Goal: Task Accomplishment & Management: Use online tool/utility

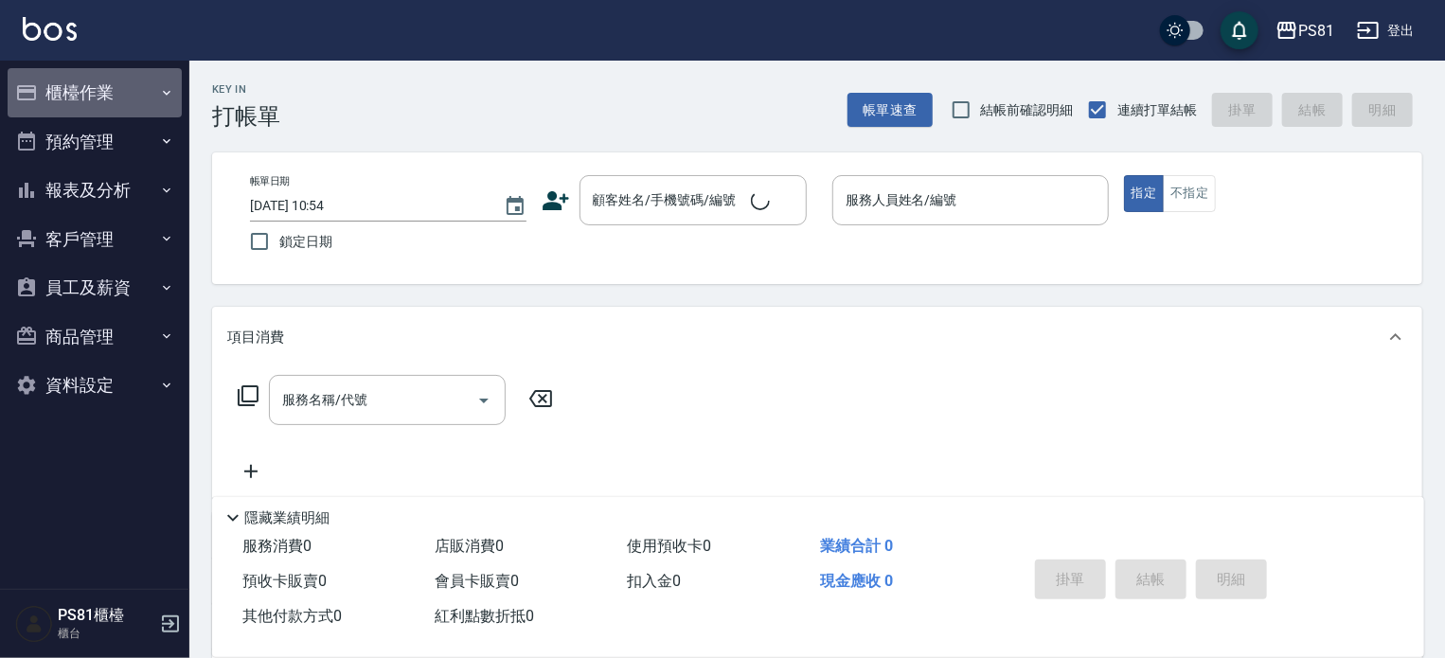
click at [117, 82] on button "櫃檯作業" at bounding box center [95, 92] width 174 height 49
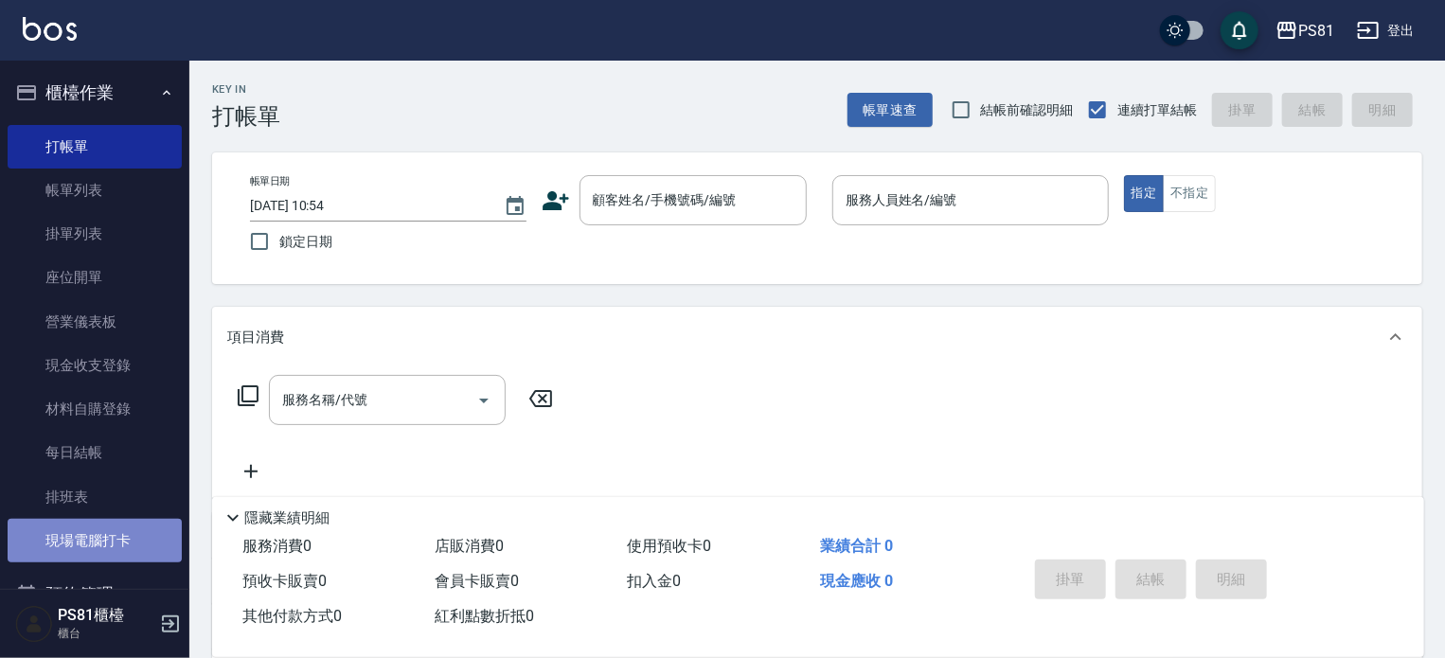
click at [123, 555] on link "現場電腦打卡" at bounding box center [95, 541] width 174 height 44
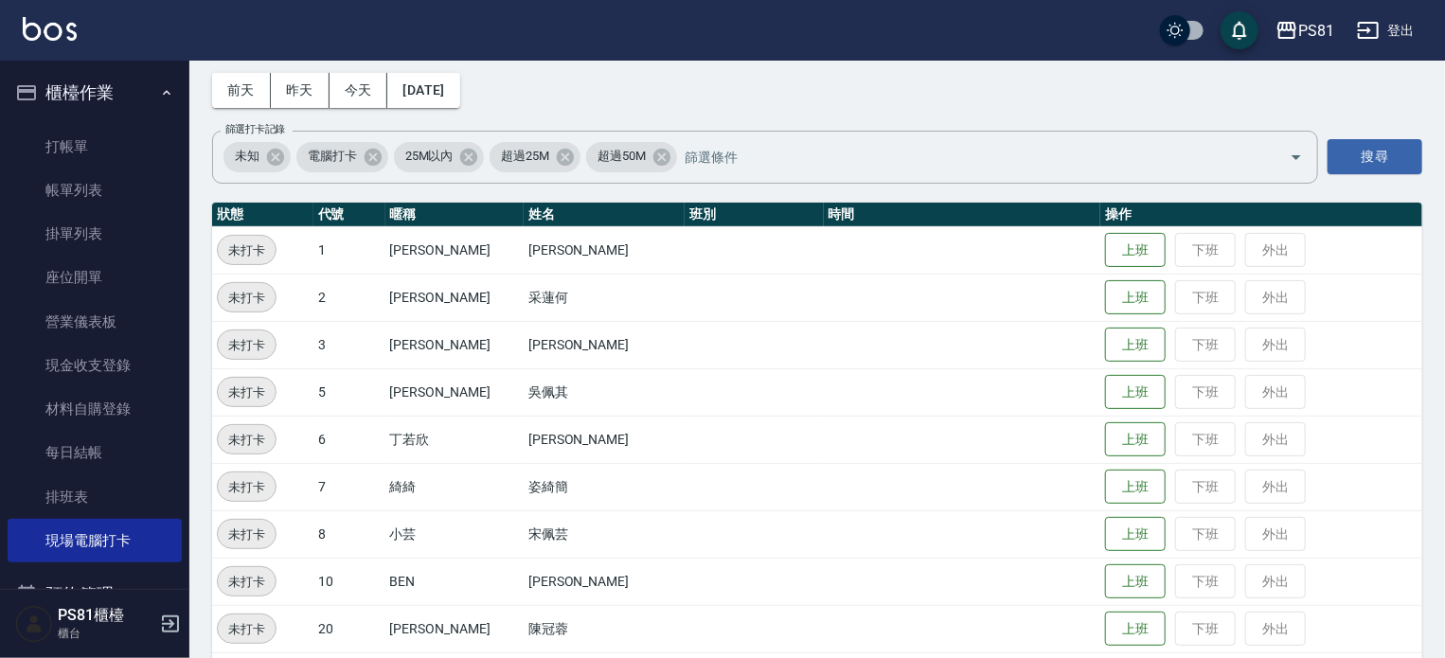
scroll to position [189, 0]
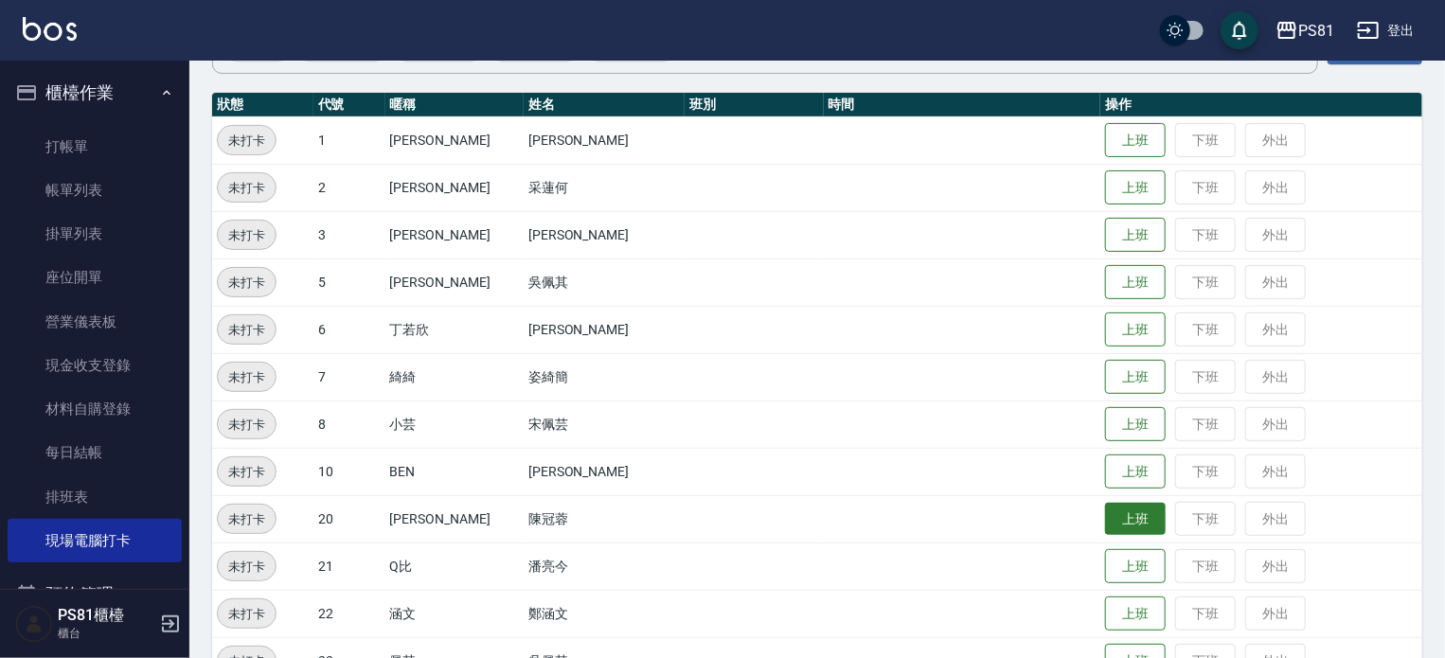
click at [1126, 513] on button "上班" at bounding box center [1135, 519] width 61 height 33
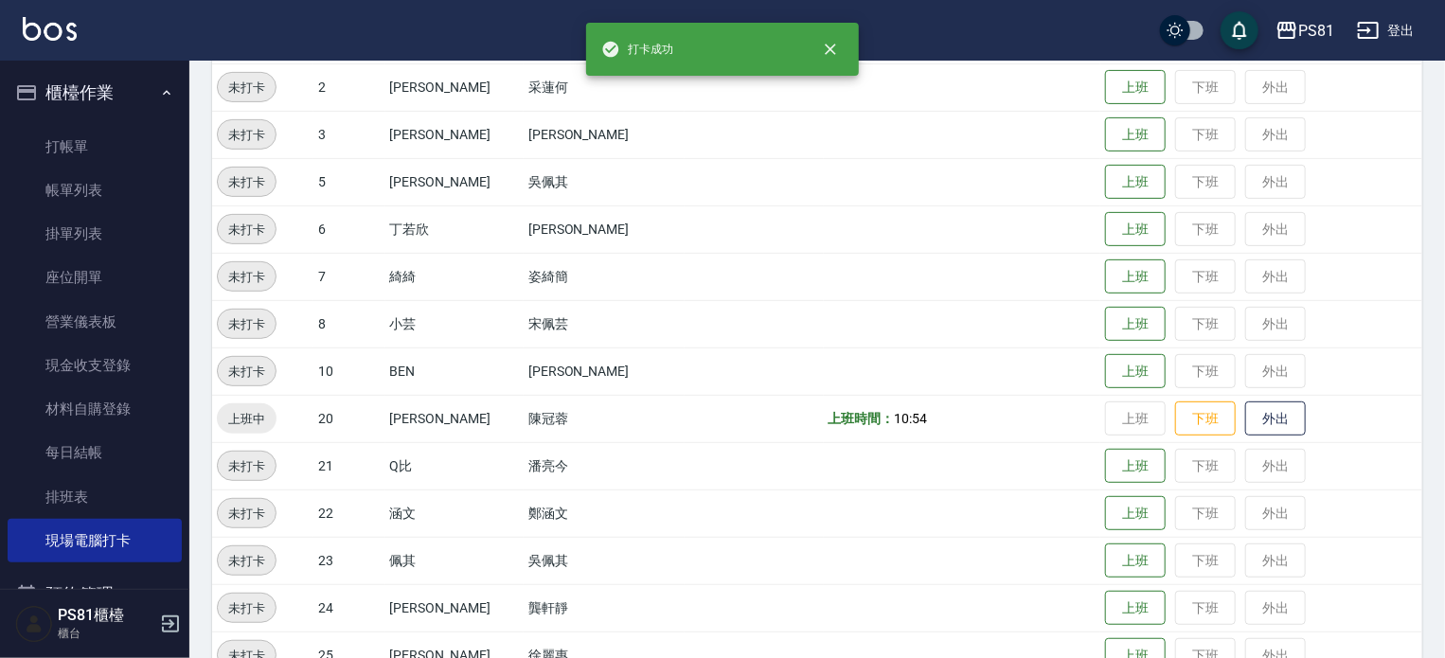
scroll to position [379, 0]
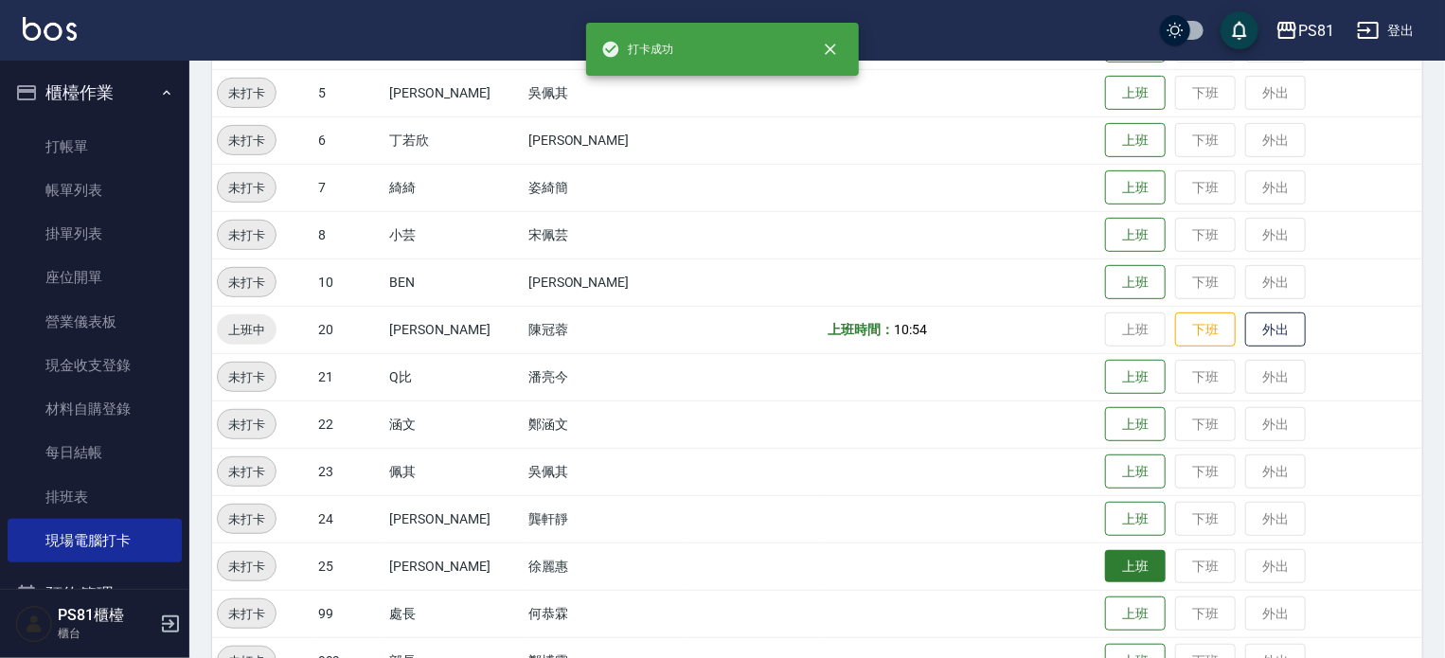
click at [1106, 573] on button "上班" at bounding box center [1135, 566] width 61 height 33
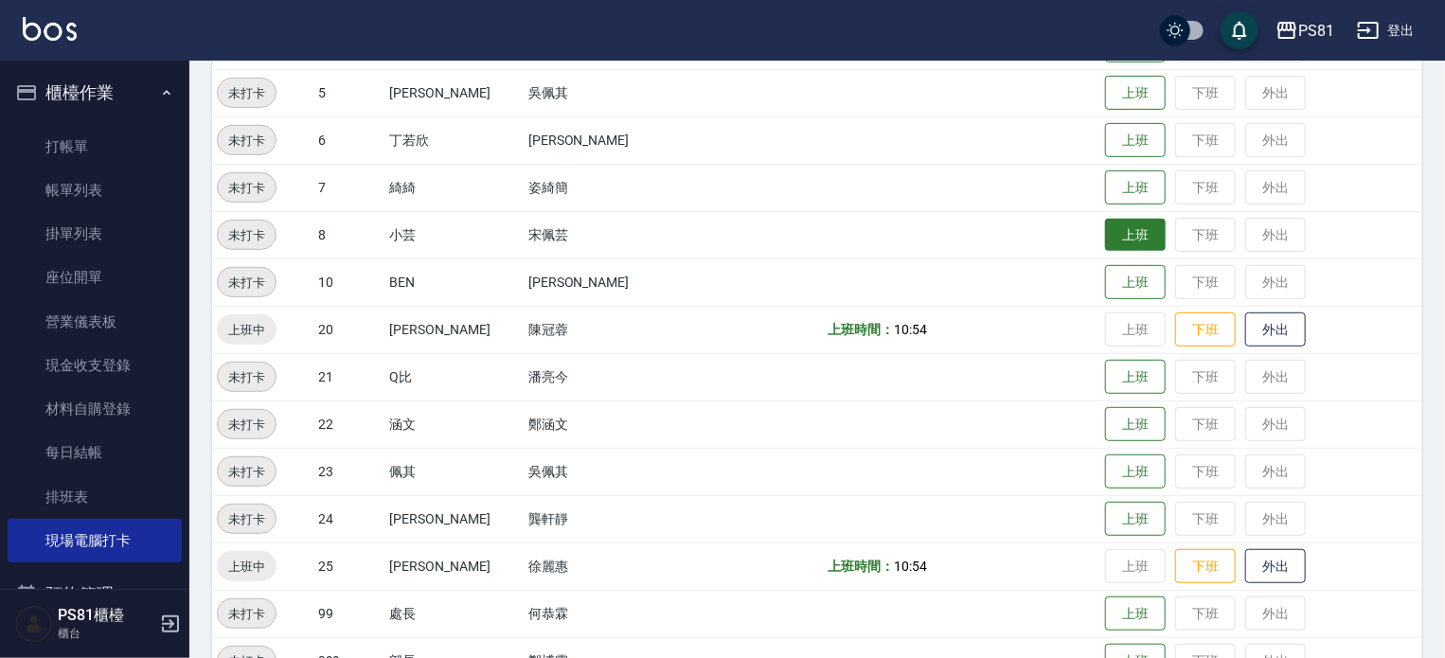
click at [1105, 225] on button "上班" at bounding box center [1135, 235] width 61 height 33
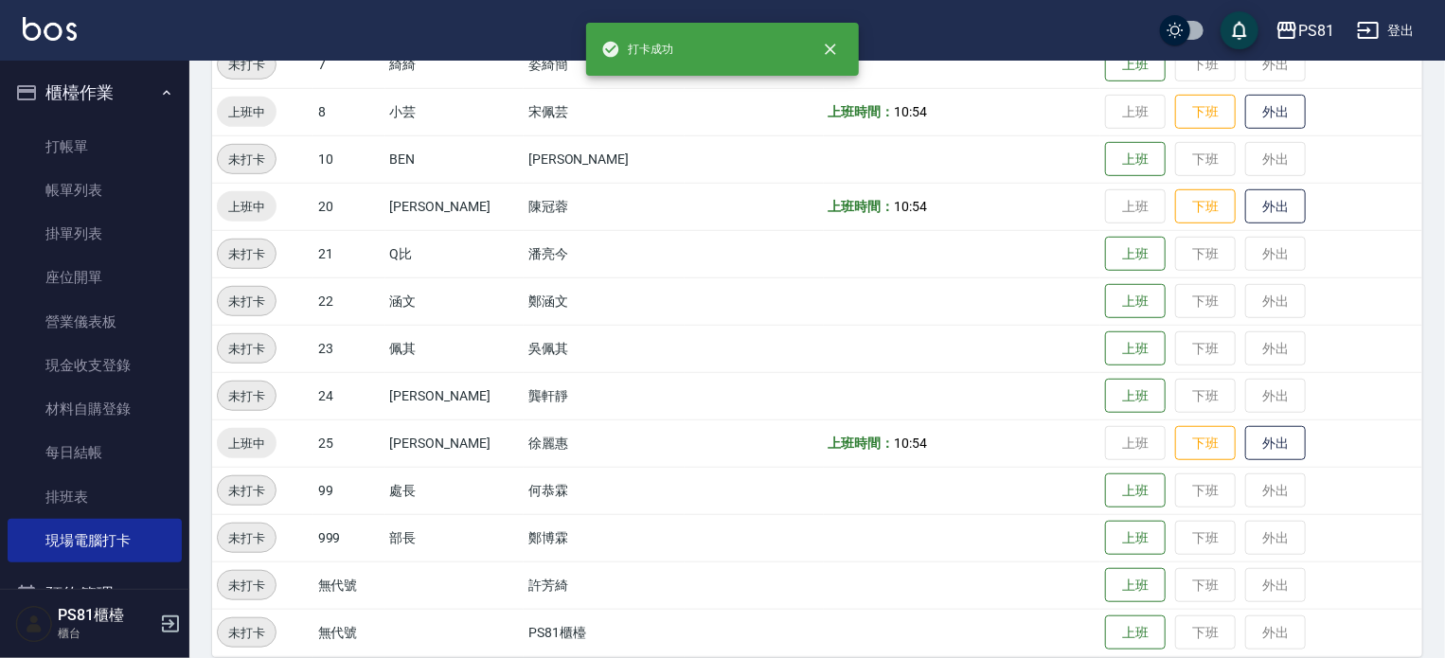
scroll to position [523, 0]
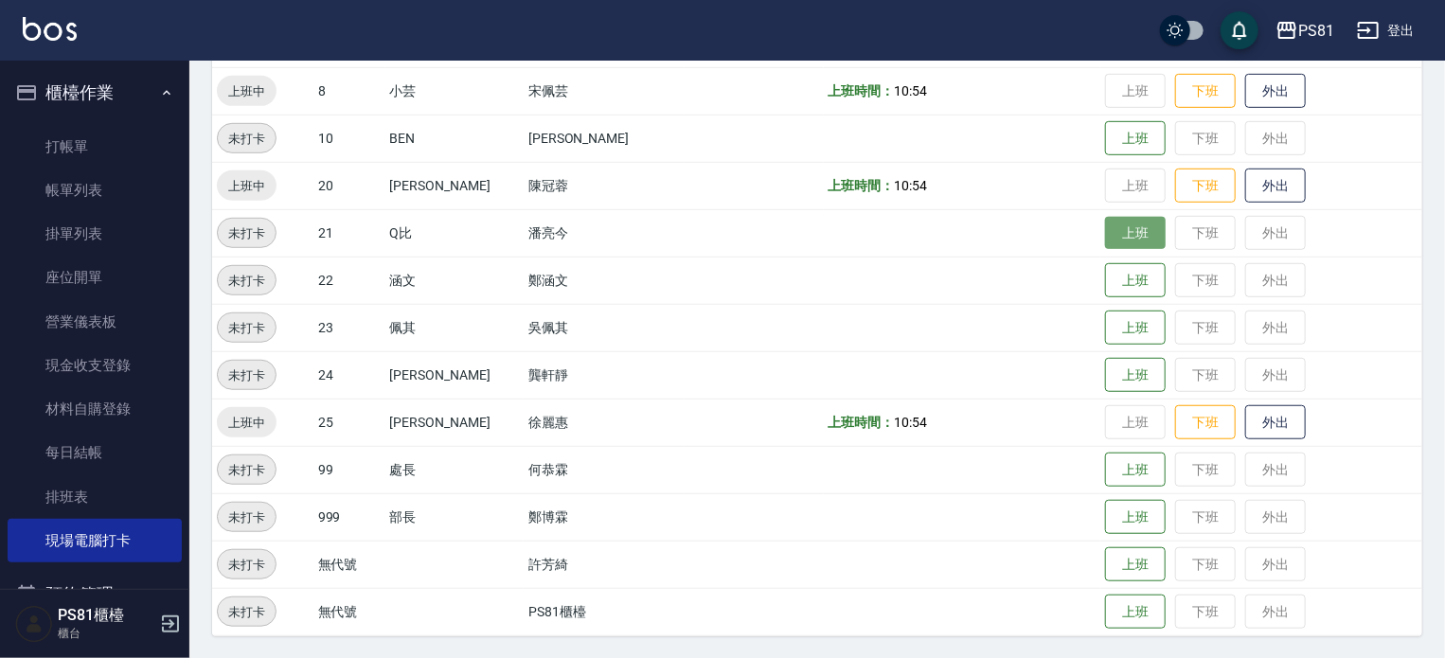
click at [1125, 240] on button "上班" at bounding box center [1135, 233] width 61 height 33
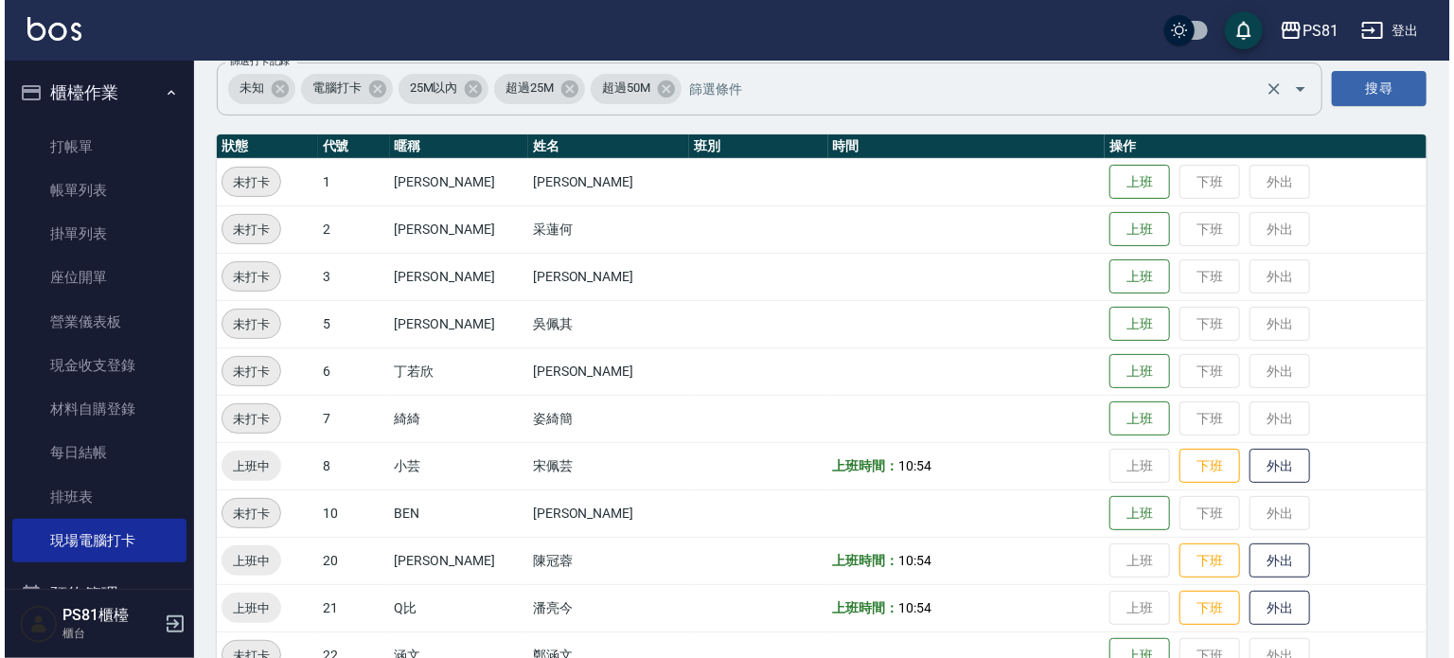
scroll to position [0, 0]
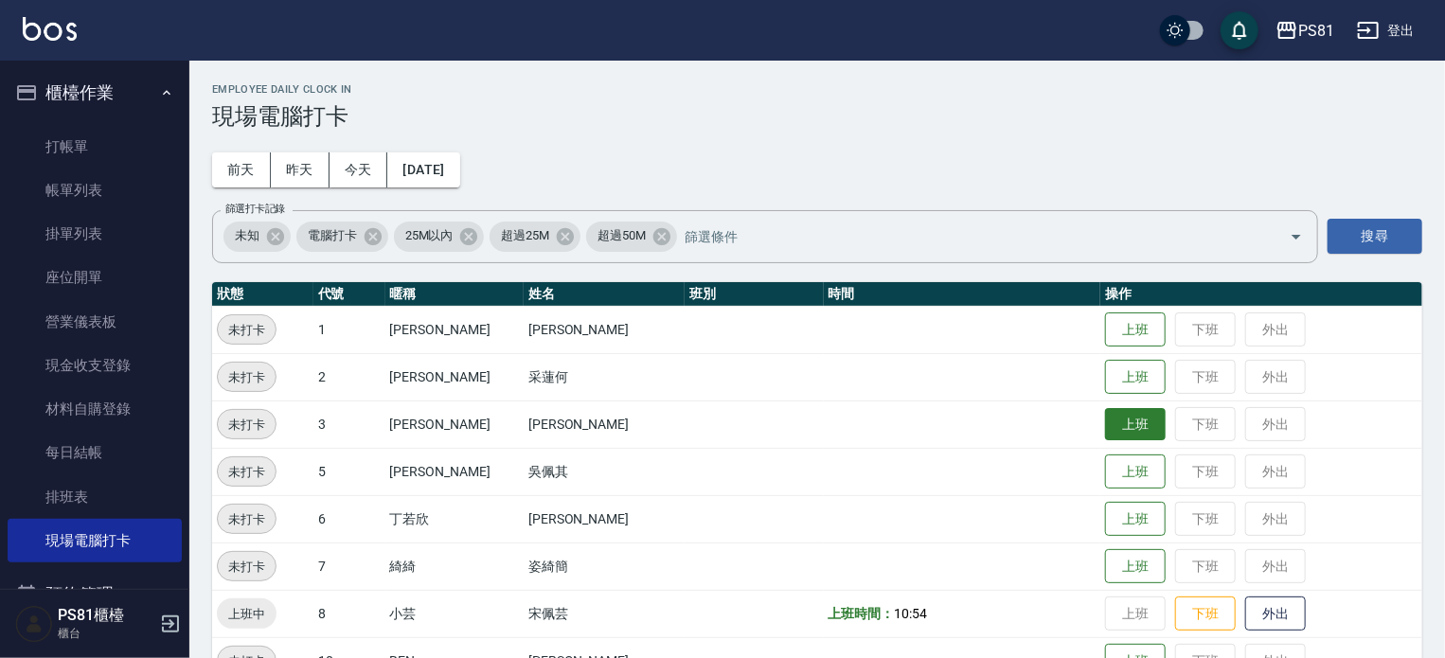
click at [1123, 427] on button "上班" at bounding box center [1135, 424] width 61 height 33
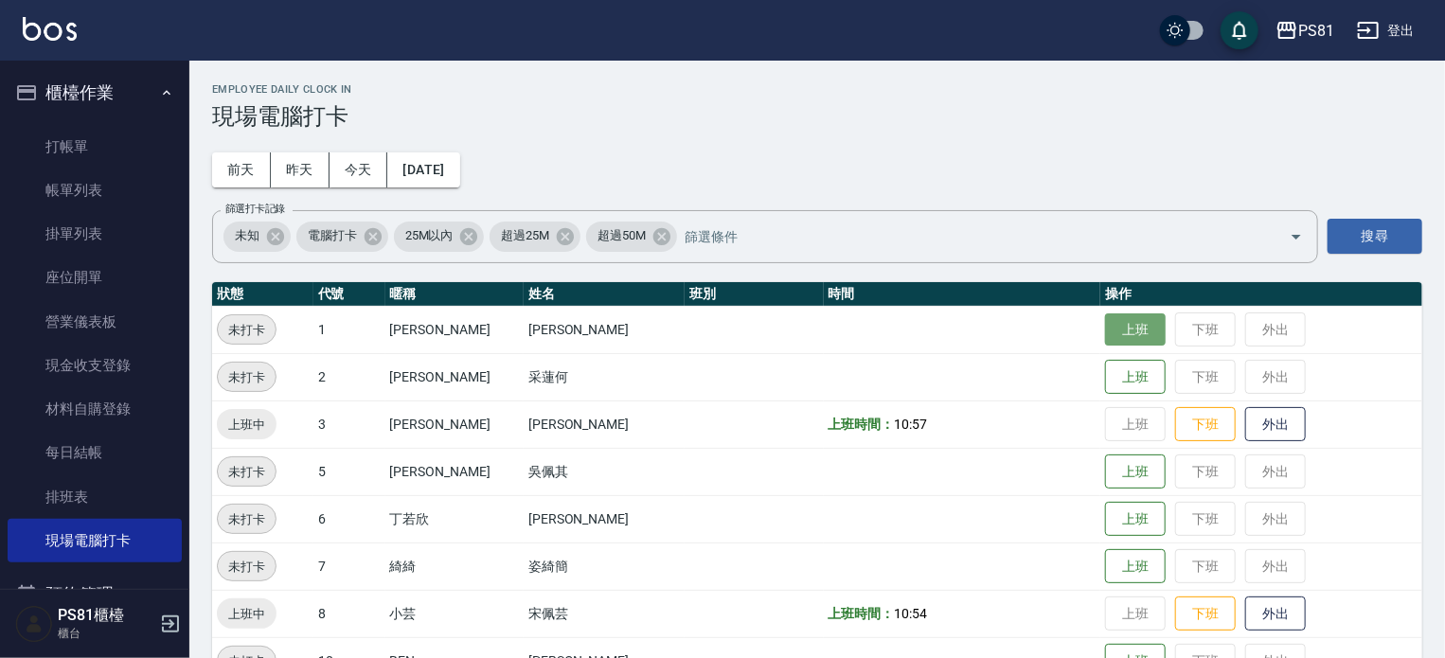
click at [1120, 334] on button "上班" at bounding box center [1135, 329] width 61 height 33
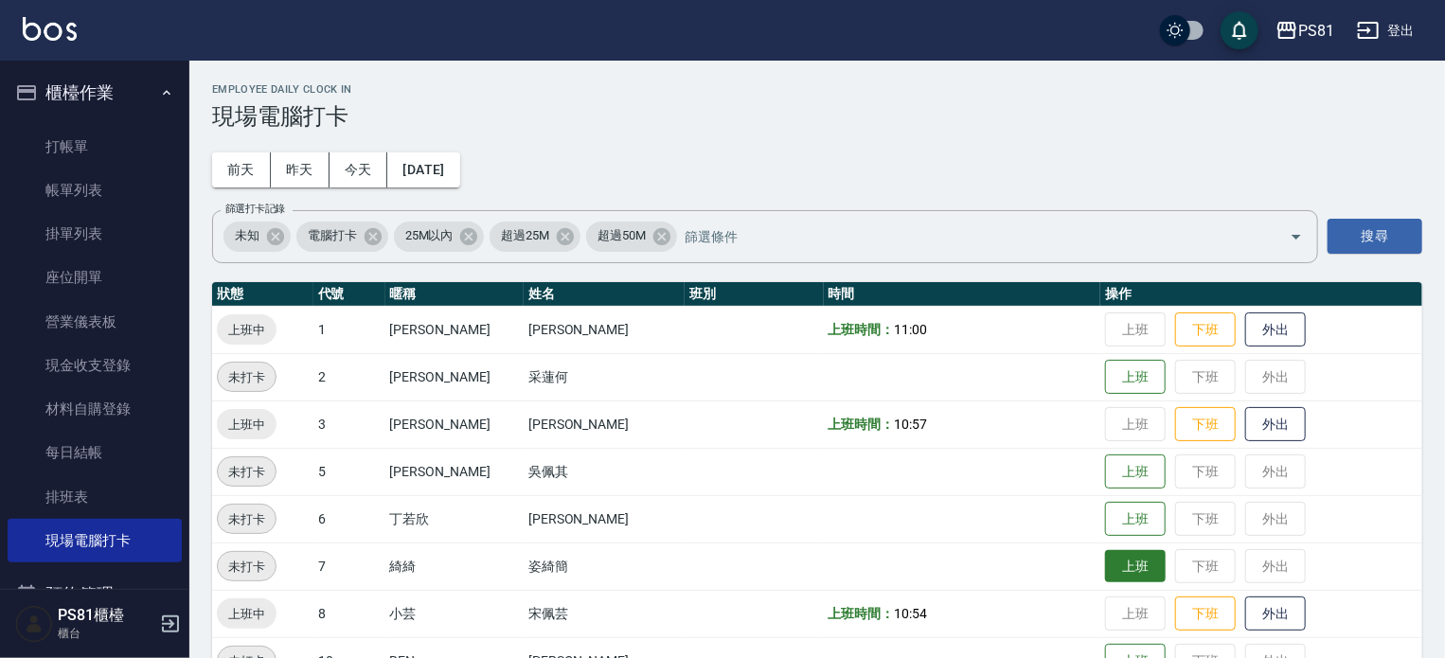
click at [1119, 557] on button "上班" at bounding box center [1135, 566] width 61 height 33
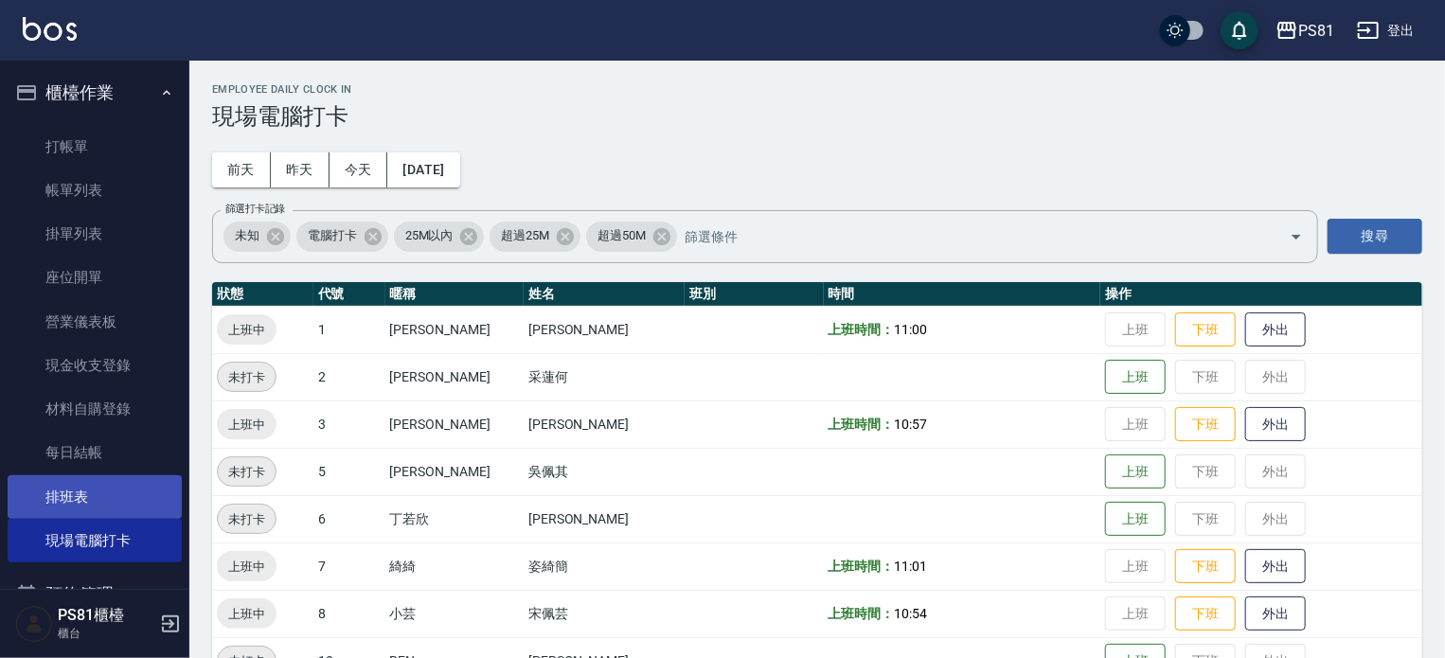
click at [123, 503] on link "排班表" at bounding box center [95, 497] width 174 height 44
